Goal: Task Accomplishment & Management: Manage account settings

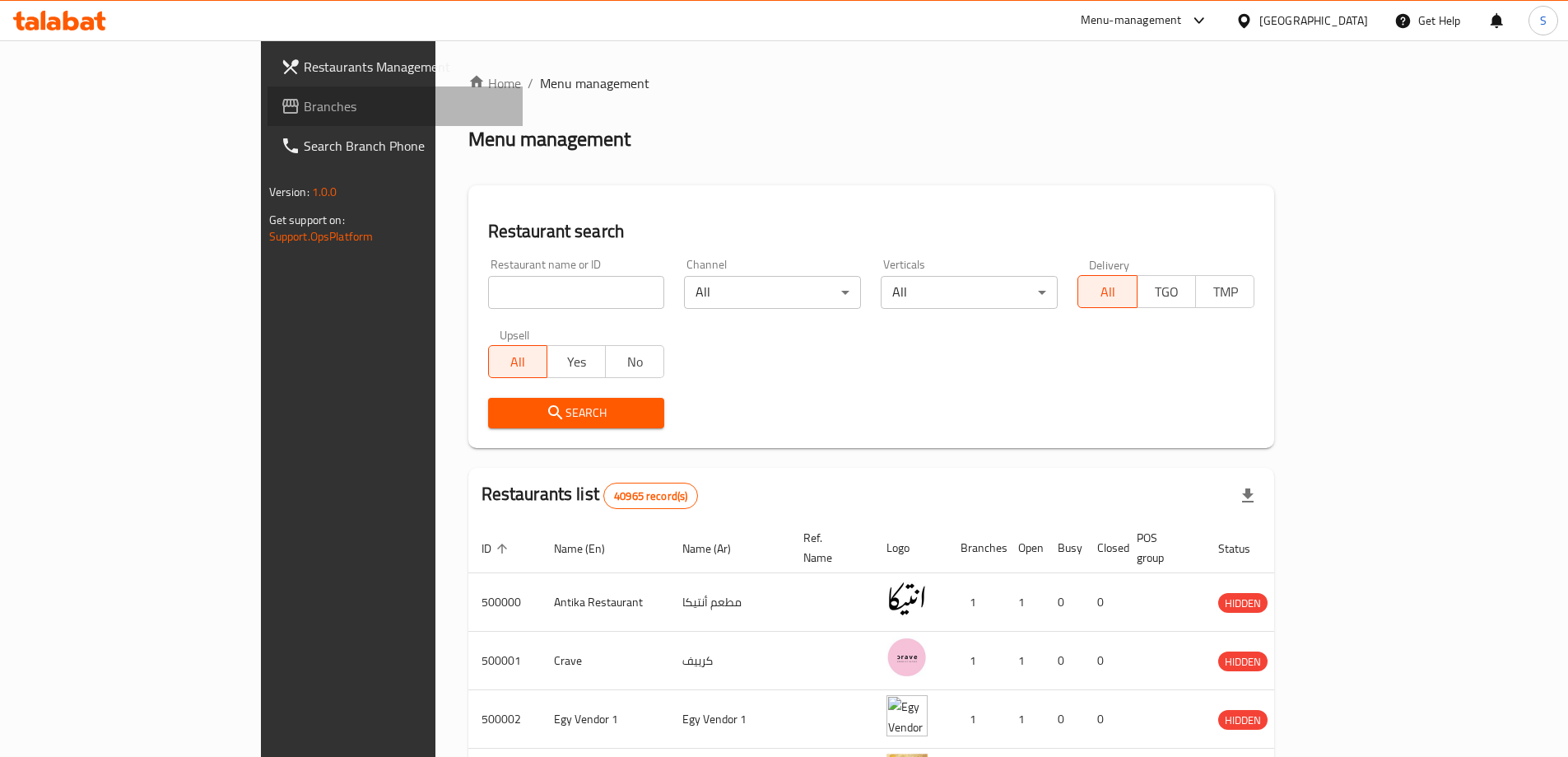
click at [304, 105] on span "Branches" at bounding box center [407, 106] width 206 height 20
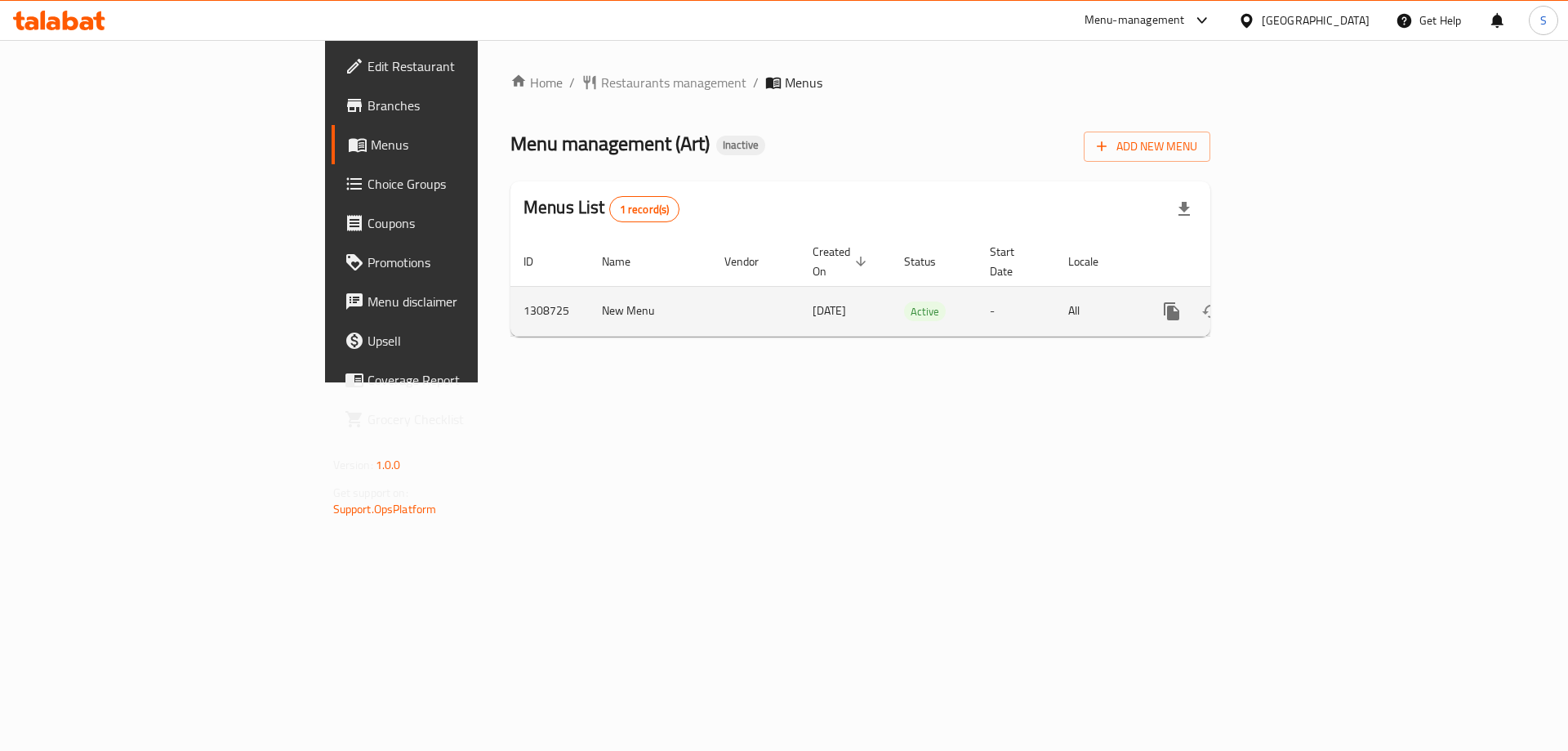
click at [1300, 302] on icon "enhanced table" at bounding box center [1289, 311] width 19 height 19
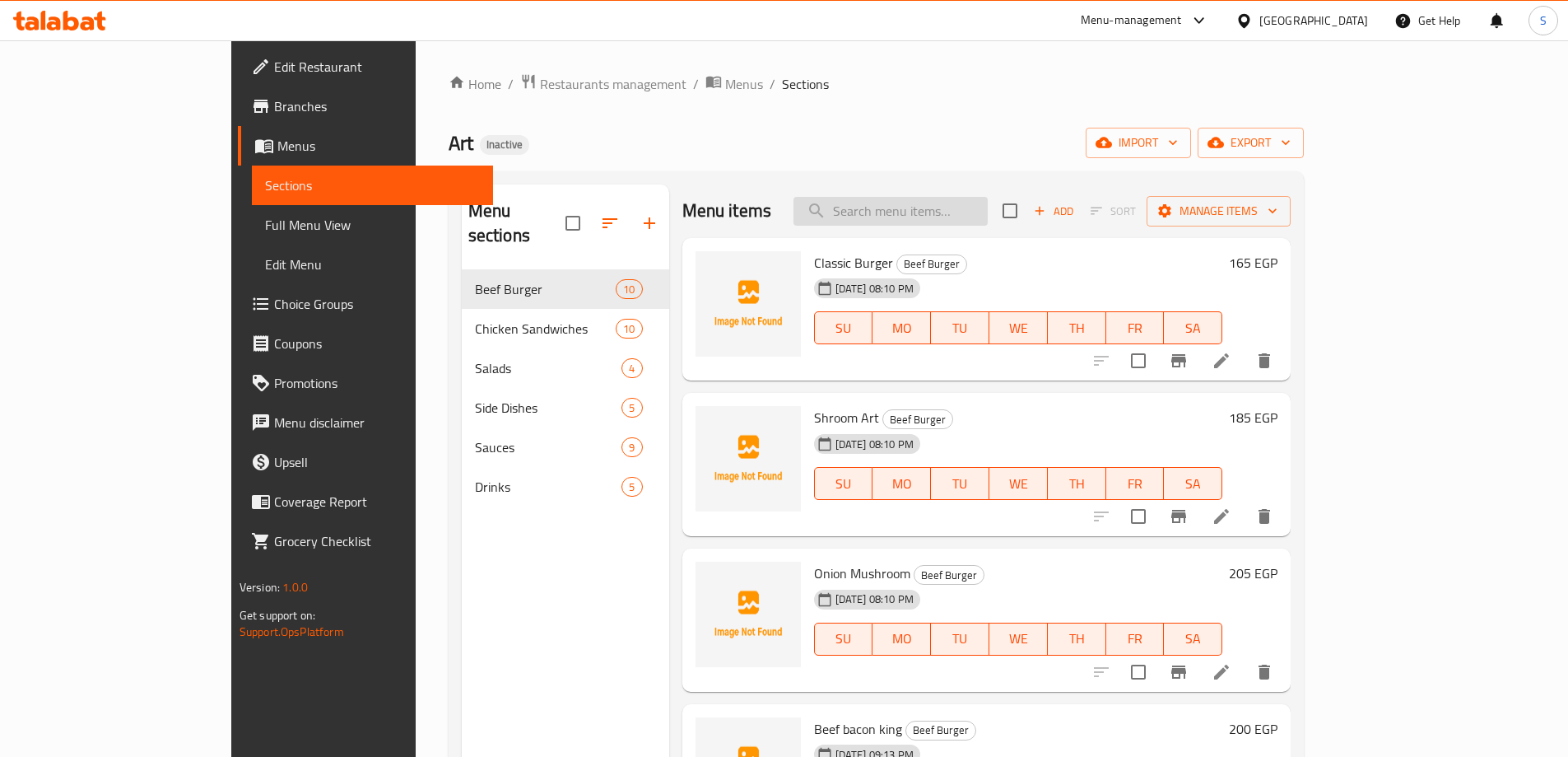
click at [940, 214] on input "search" at bounding box center [890, 211] width 194 height 29
paste input "Caesar Salad"
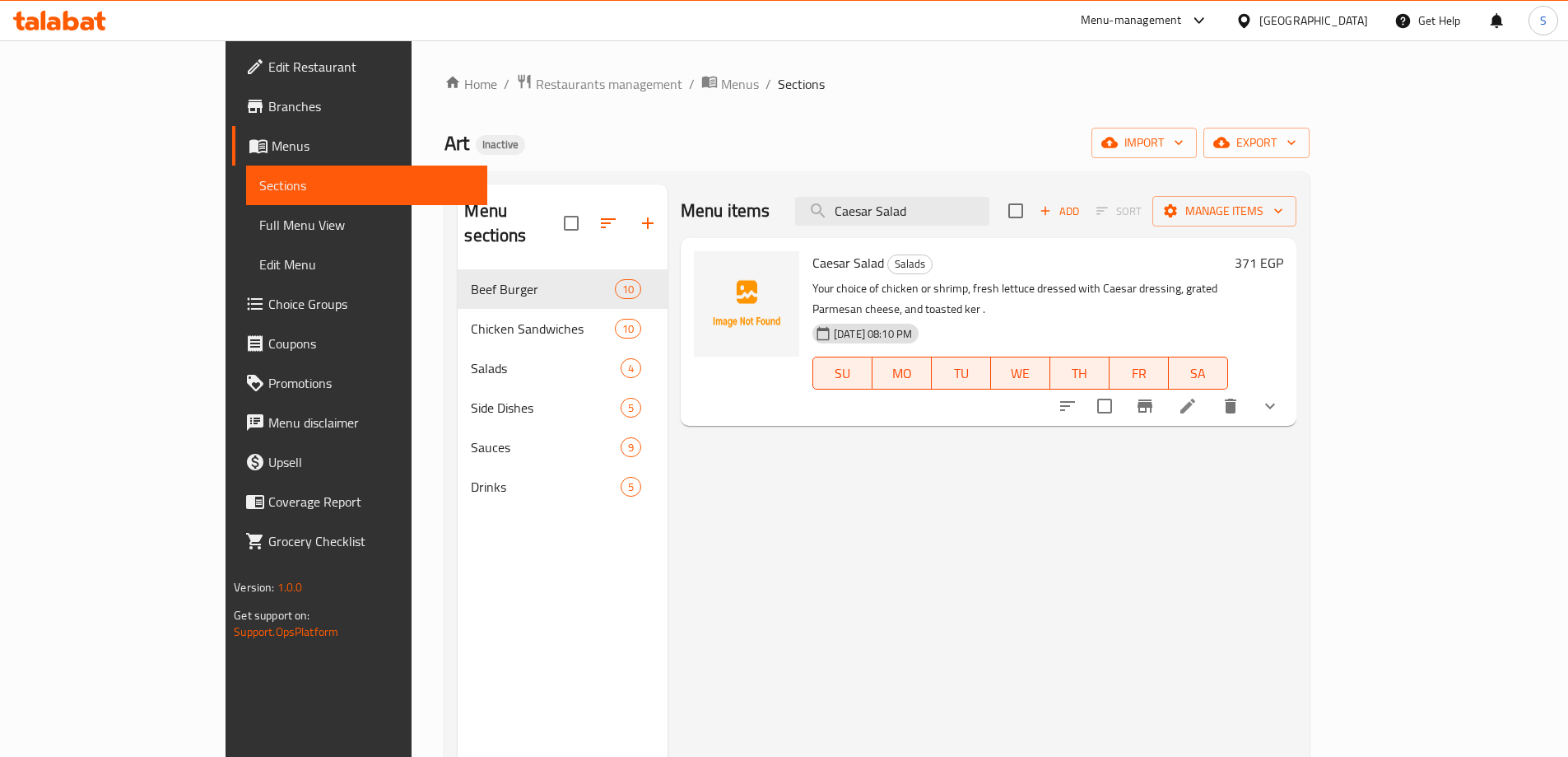
type input "Caesar Salad"
click at [1197, 396] on icon at bounding box center [1188, 406] width 20 height 20
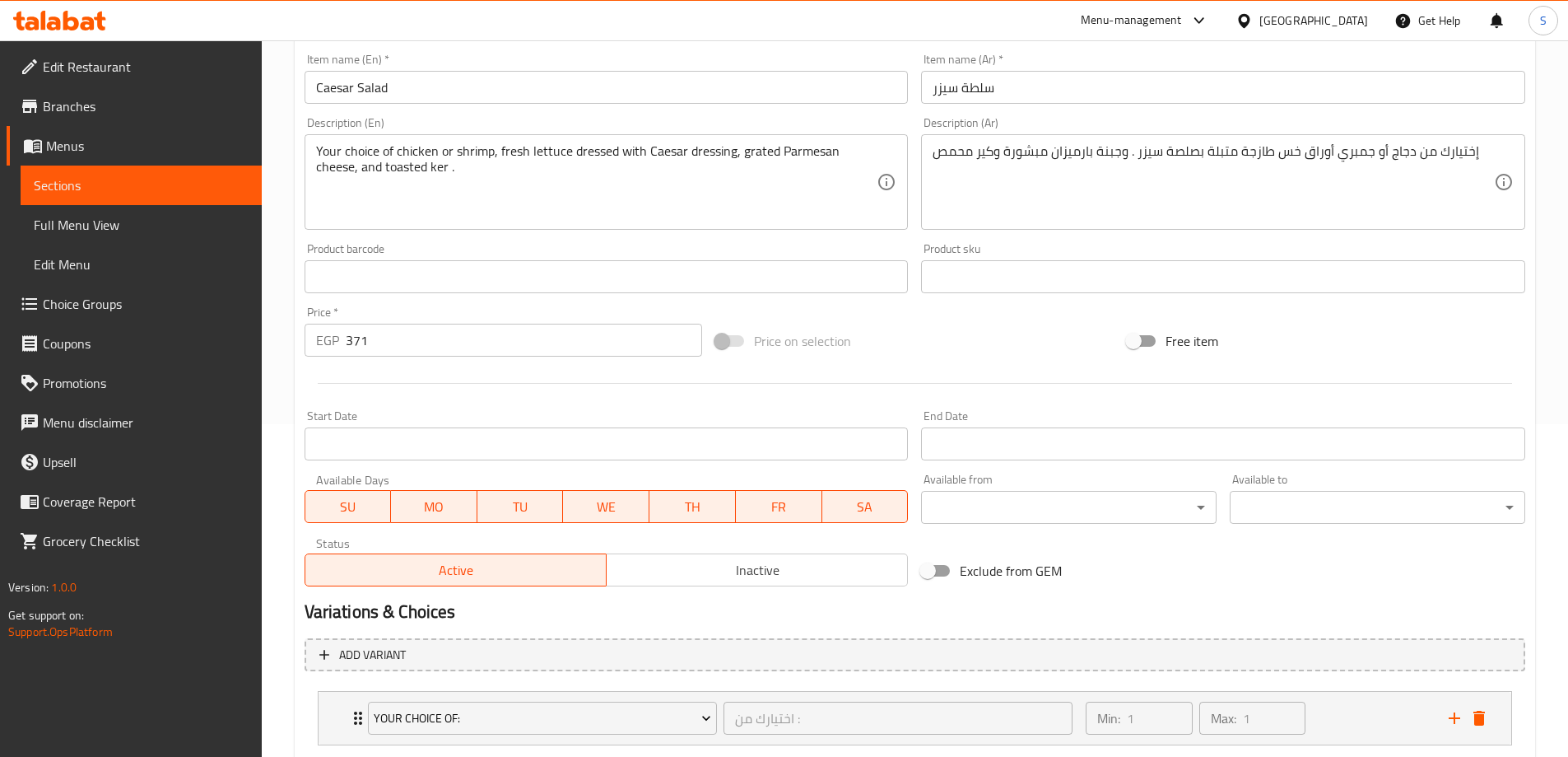
scroll to position [433, 0]
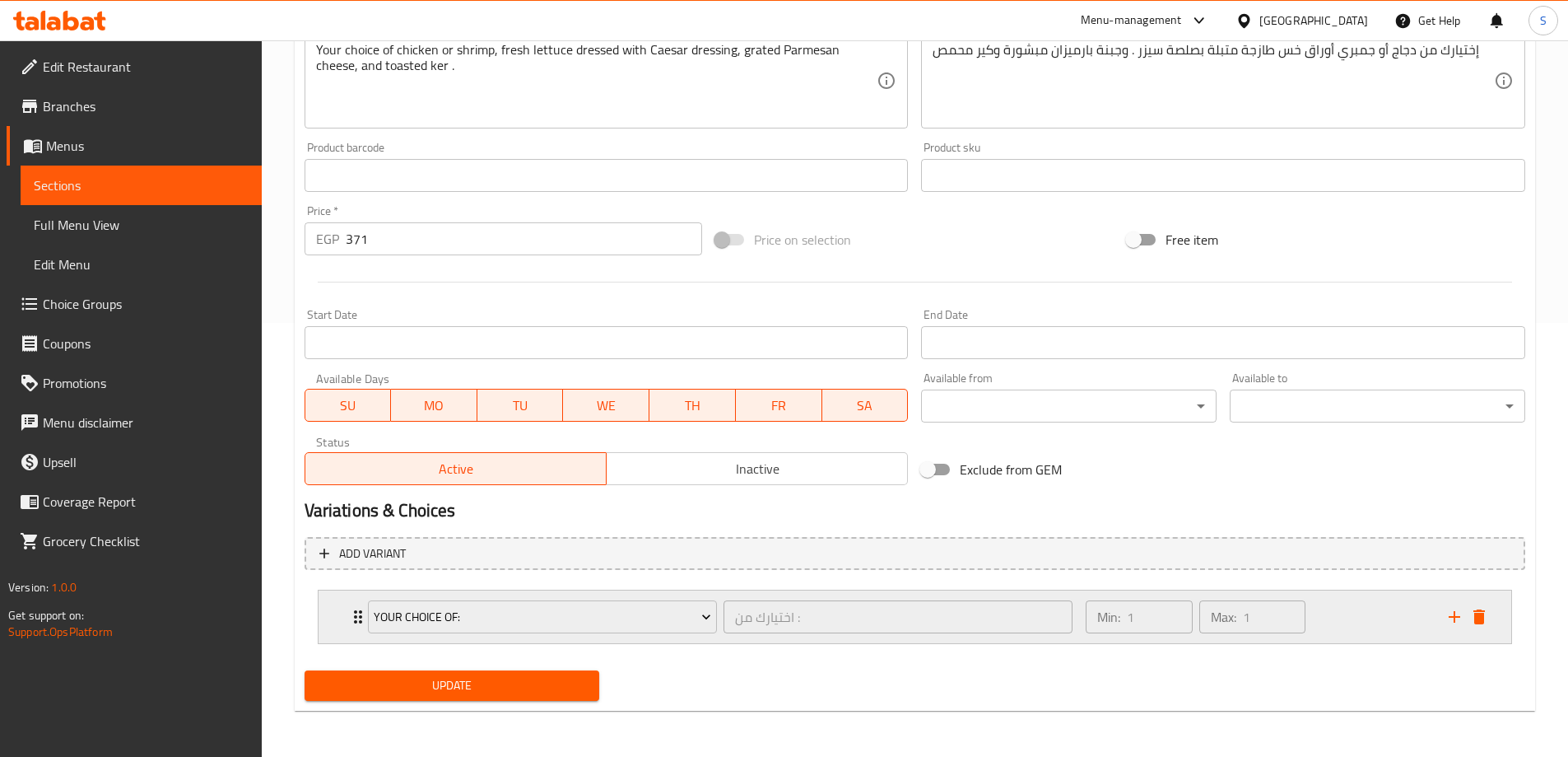
click at [1322, 628] on div "Min: 1 ​ Max: 1 ​" at bounding box center [1257, 616] width 363 height 52
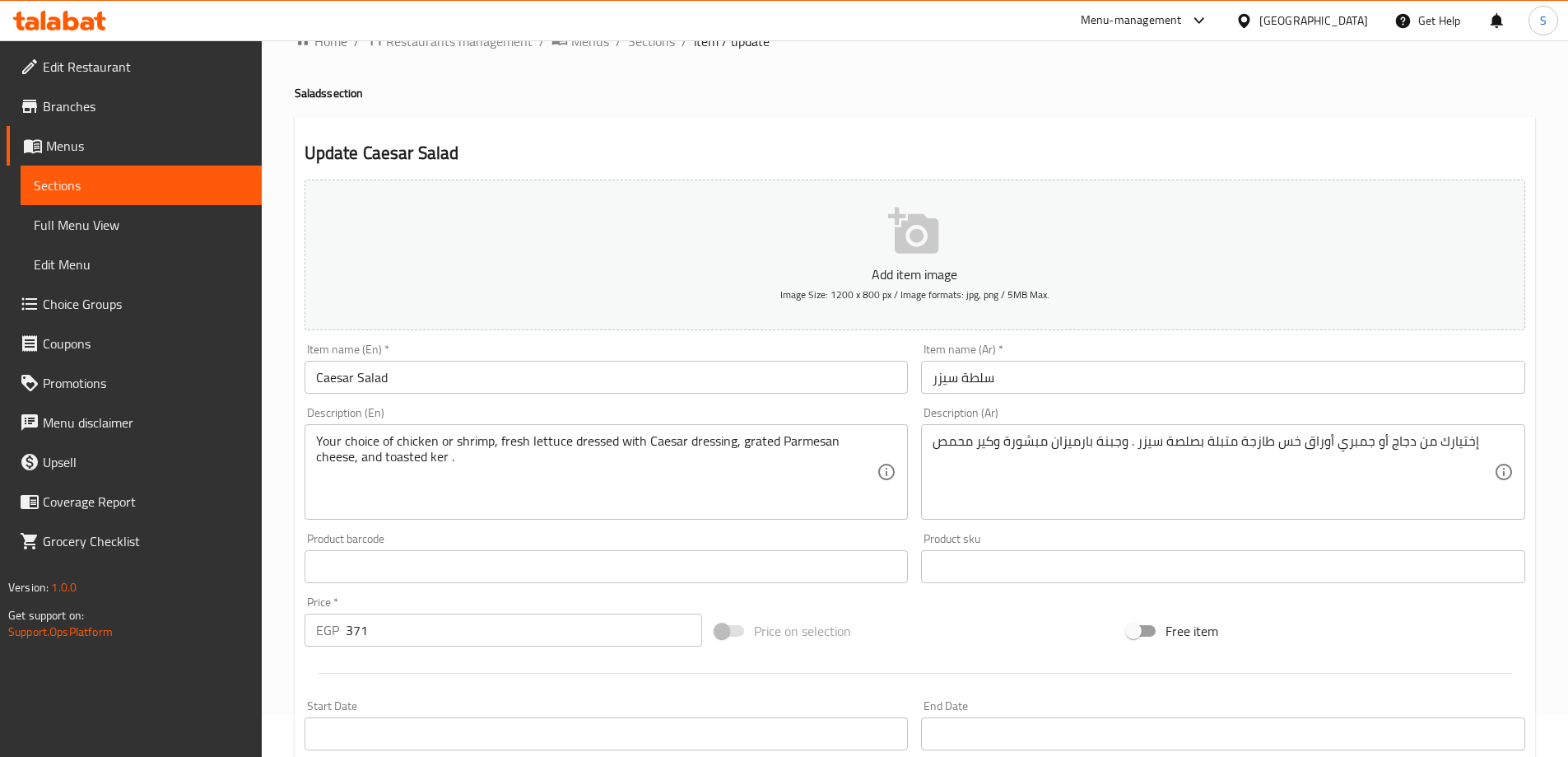
scroll to position [0, 0]
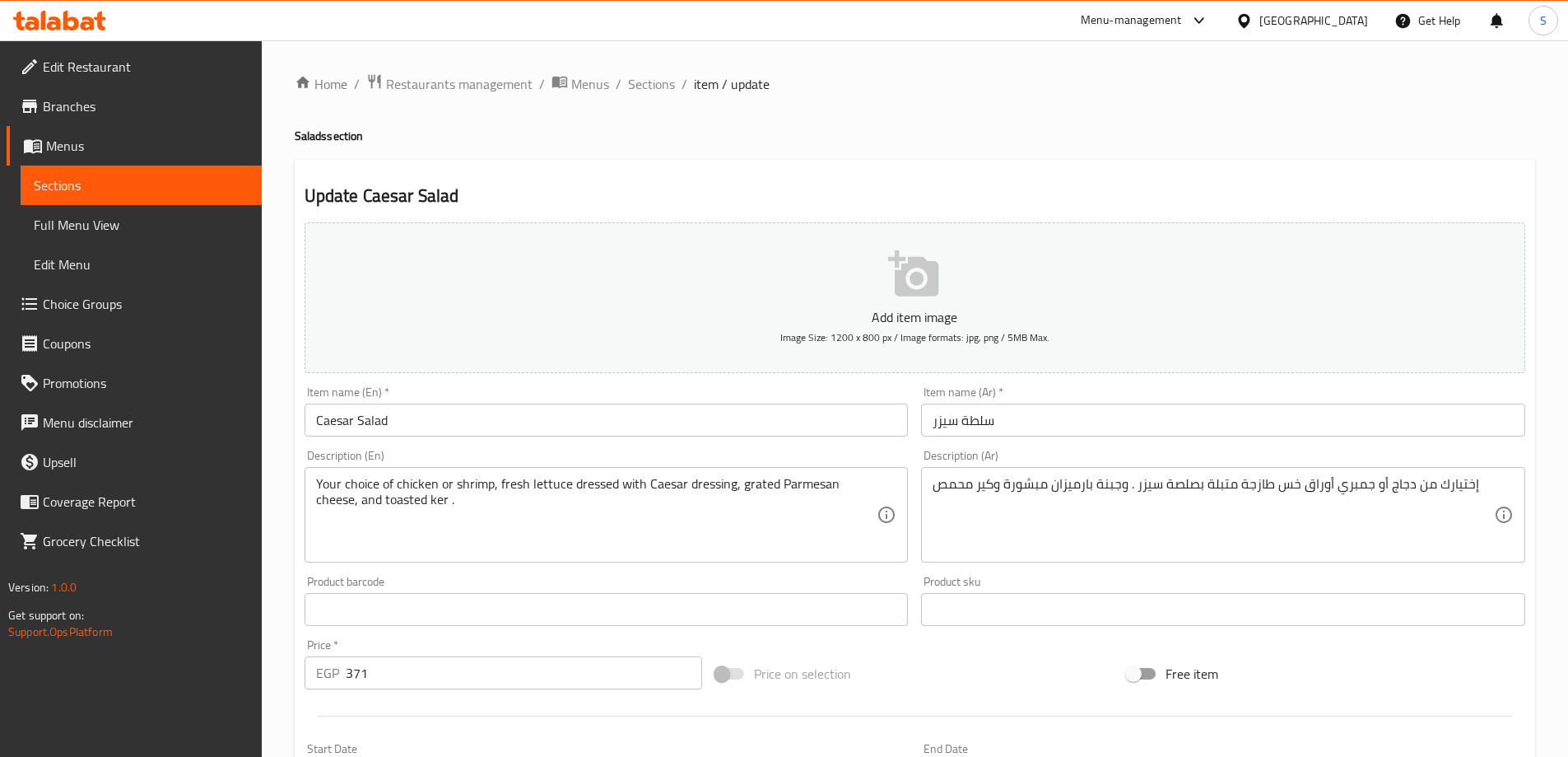
click at [104, 143] on span "Menus" at bounding box center [147, 145] width 202 height 20
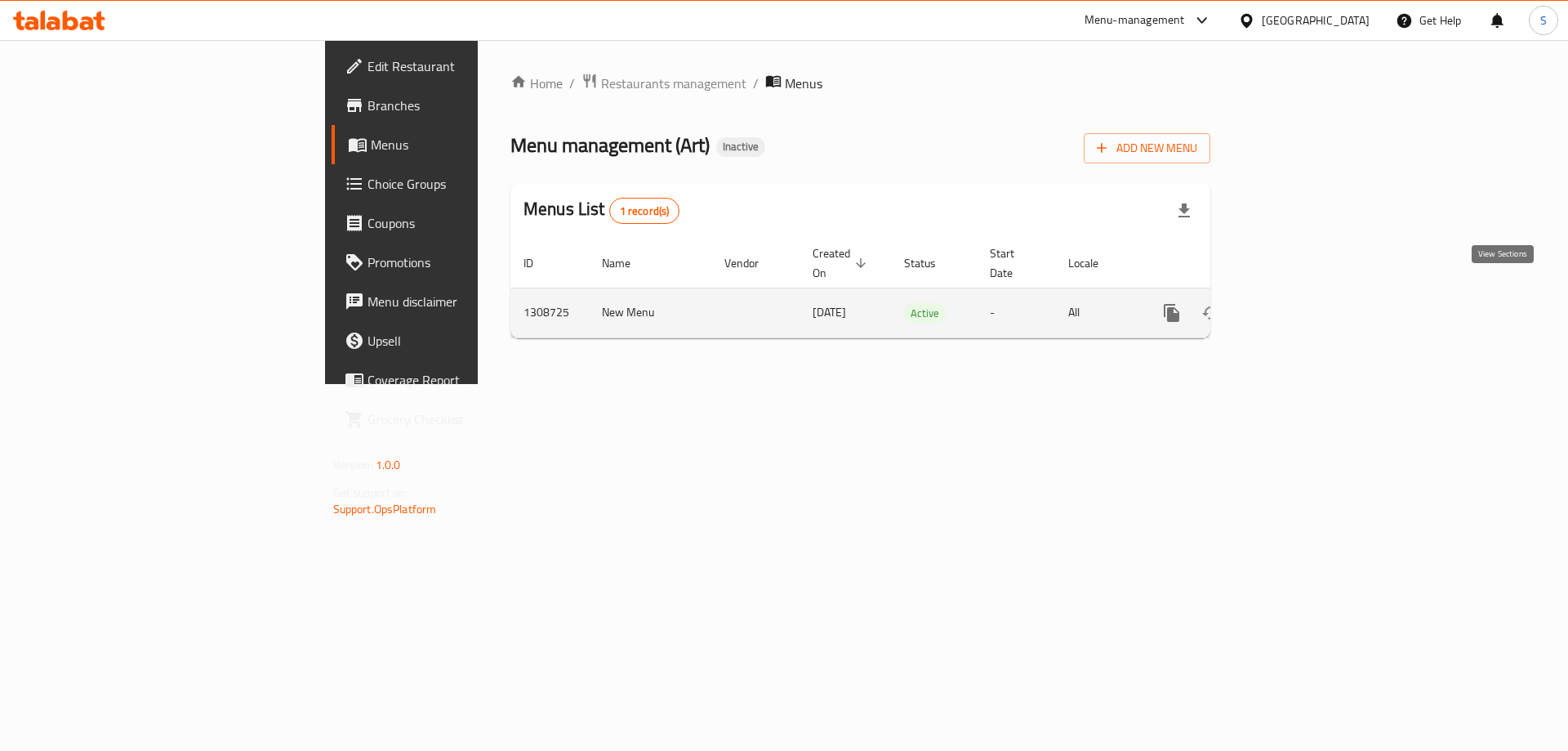
click at [1300, 303] on icon "enhanced table" at bounding box center [1289, 313] width 19 height 19
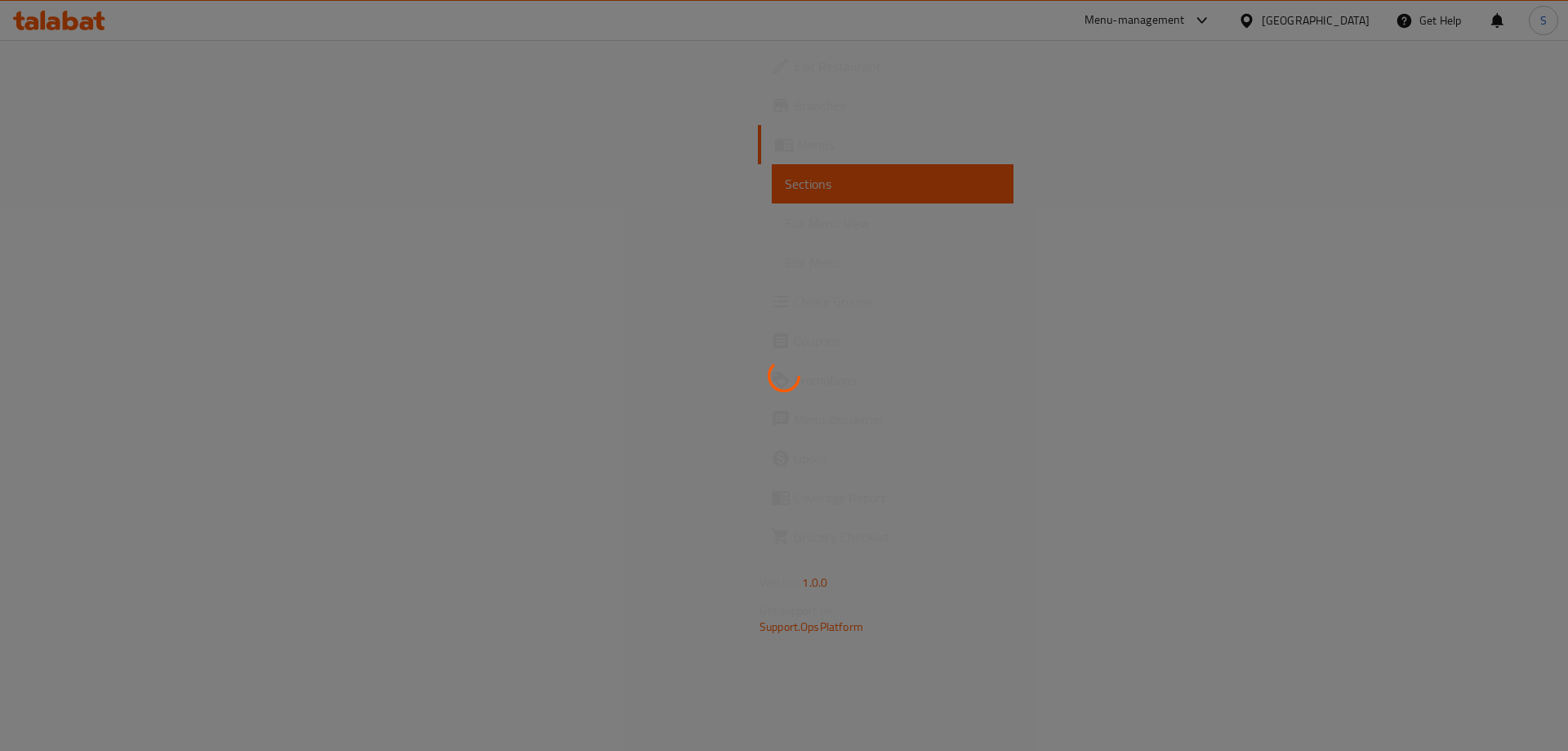
click at [147, 113] on div at bounding box center [784, 376] width 1568 height 751
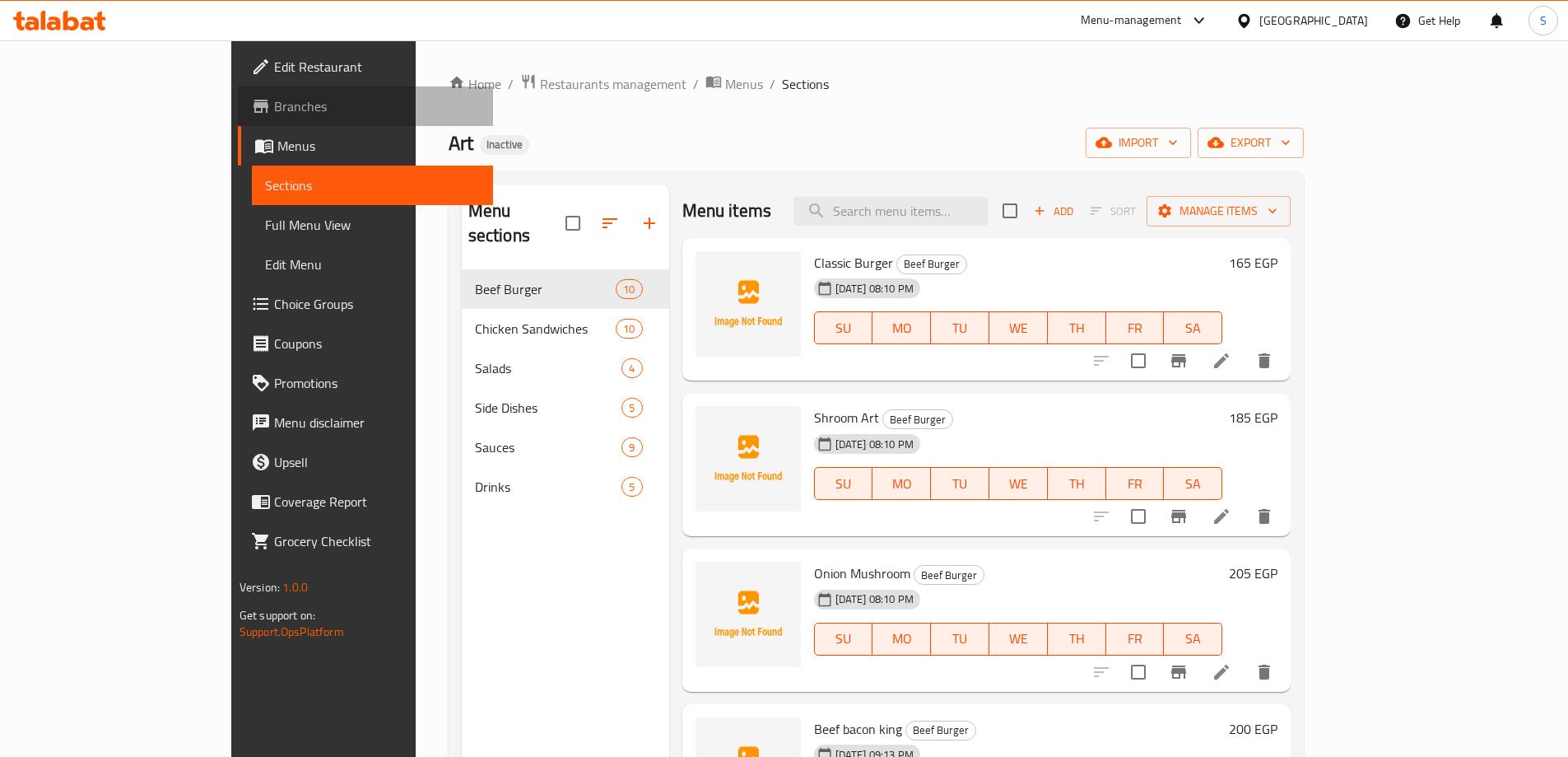
click at [274, 109] on span "Branches" at bounding box center [377, 106] width 206 height 20
